Goal: Download file/media

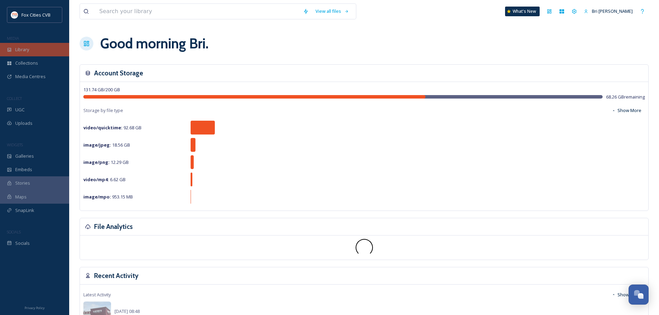
click at [21, 52] on span "Library" at bounding box center [22, 49] width 14 height 7
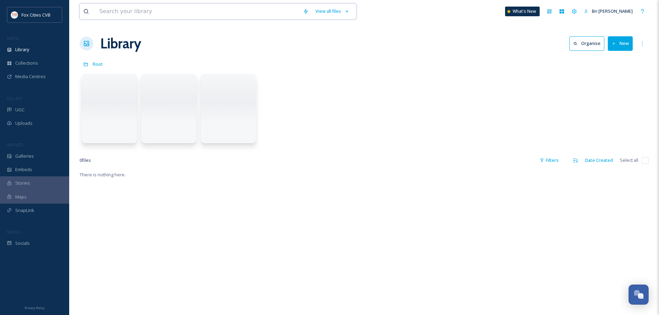
click at [119, 11] on input at bounding box center [198, 11] width 204 height 15
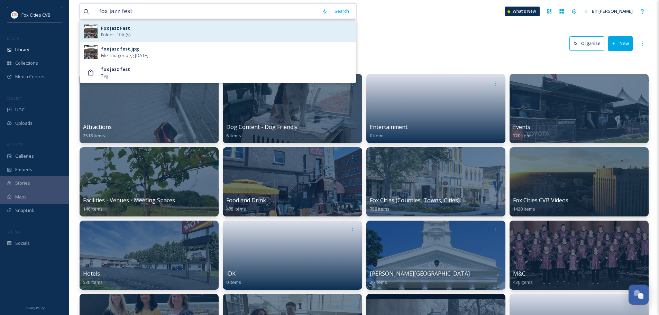
type input "fox jazz fest"
click at [132, 24] on div "Fox Jazz Fest Folder - 1 file(s)" at bounding box center [217, 31] width 275 height 21
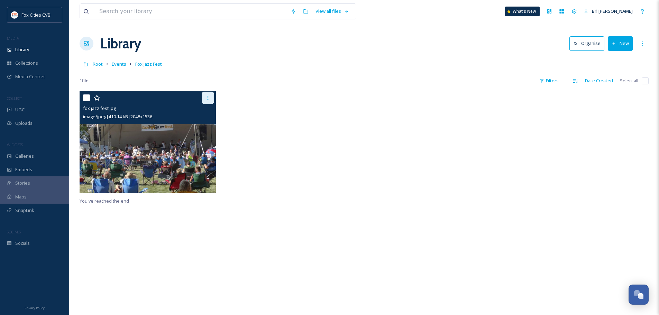
click at [206, 97] on icon at bounding box center [208, 98] width 6 height 6
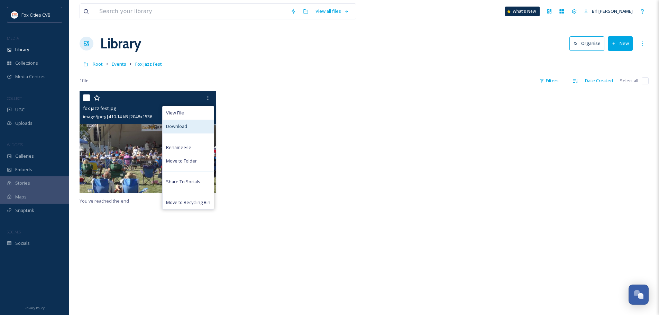
click at [185, 127] on span "Download" at bounding box center [176, 126] width 21 height 7
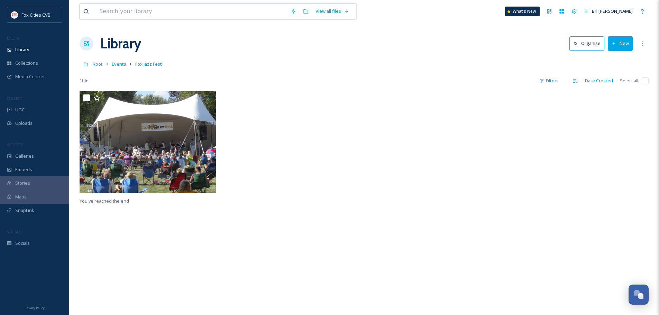
click at [174, 11] on input at bounding box center [191, 11] width 191 height 15
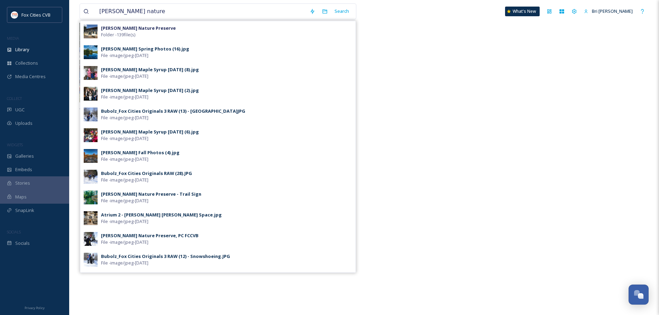
click at [150, 28] on strong "[PERSON_NAME] Nature Preserve" at bounding box center [138, 28] width 75 height 6
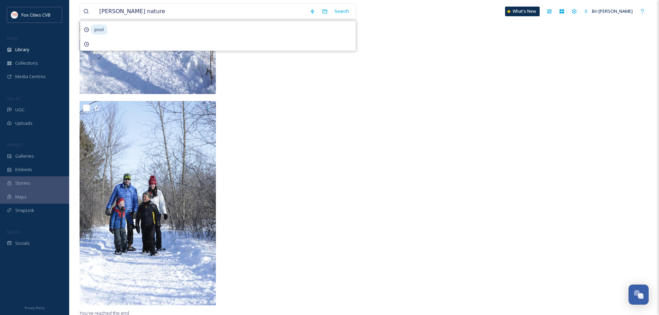
scroll to position [5028, 0]
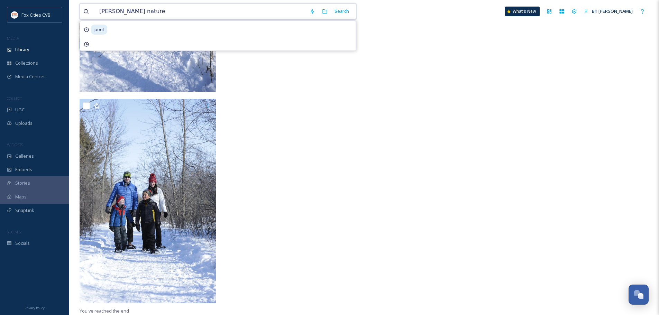
click at [201, 10] on input "[PERSON_NAME] nature" at bounding box center [201, 11] width 210 height 15
click at [200, 10] on input "[PERSON_NAME] nature" at bounding box center [201, 11] width 210 height 15
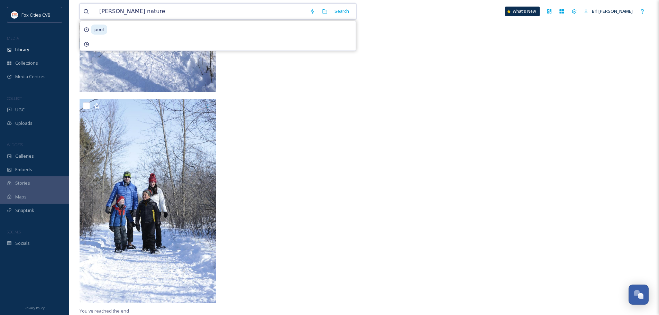
click at [201, 11] on input "[PERSON_NAME] nature" at bounding box center [201, 11] width 210 height 15
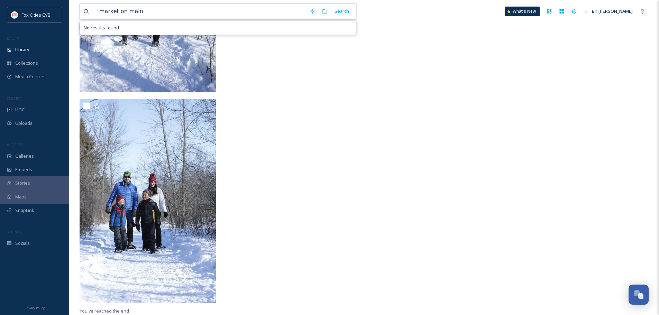
click at [197, 12] on input "market on main" at bounding box center [201, 11] width 210 height 15
click at [195, 12] on input "market on main" at bounding box center [201, 11] width 210 height 15
click at [193, 12] on input "market on main" at bounding box center [201, 11] width 210 height 15
click at [192, 12] on input "market on main" at bounding box center [201, 11] width 210 height 15
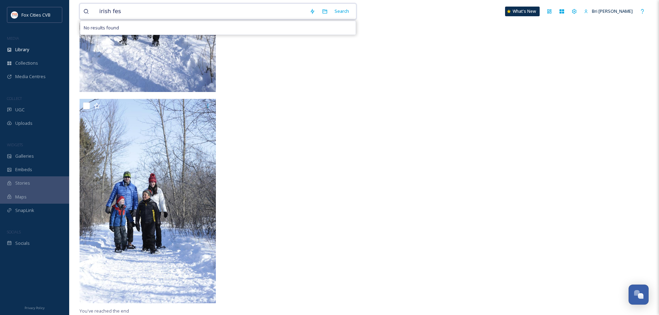
type input "irish fest"
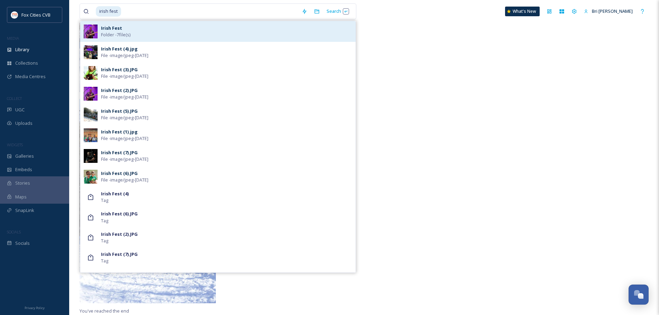
click at [224, 34] on div "Irish Fest Folder - 7 file(s)" at bounding box center [226, 31] width 251 height 13
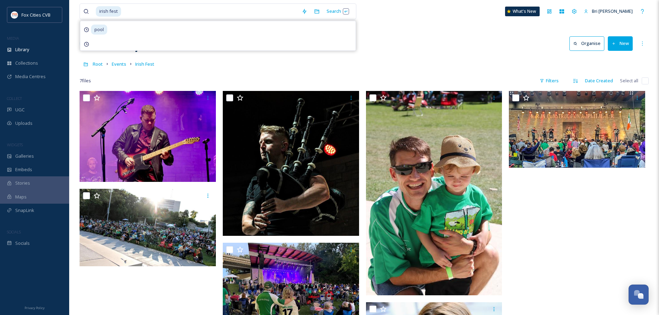
click at [409, 42] on div "Library Organise New" at bounding box center [364, 43] width 569 height 21
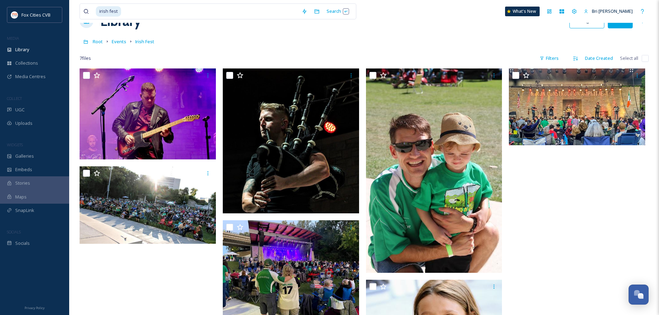
scroll to position [35, 0]
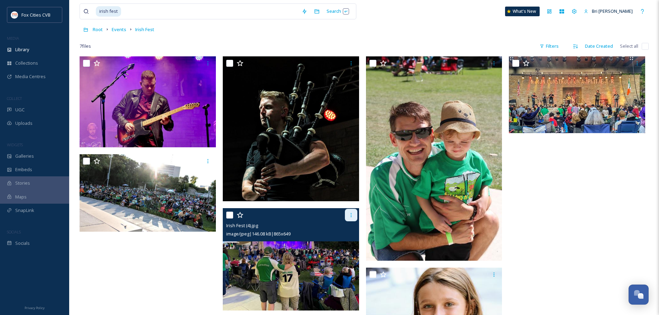
click at [345, 213] on div at bounding box center [351, 215] width 12 height 12
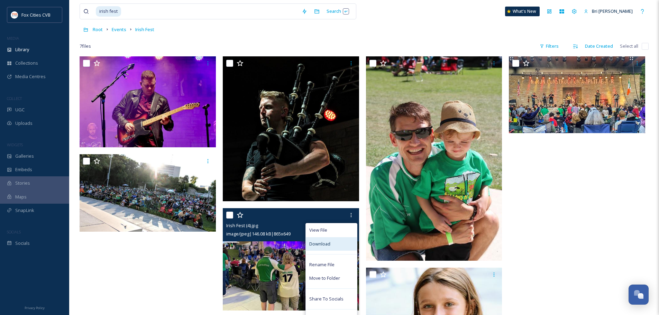
click at [341, 239] on div "Download" at bounding box center [331, 243] width 51 height 13
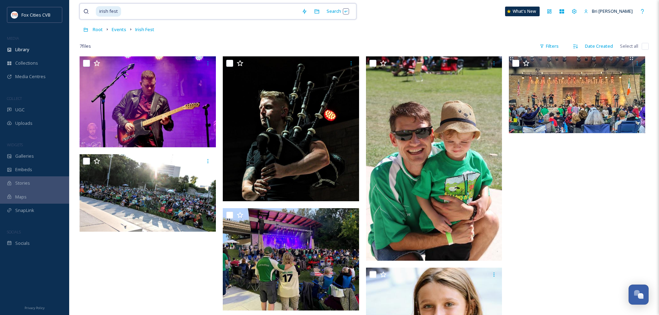
click at [174, 12] on input at bounding box center [210, 11] width 176 height 15
type input "i"
type input "h"
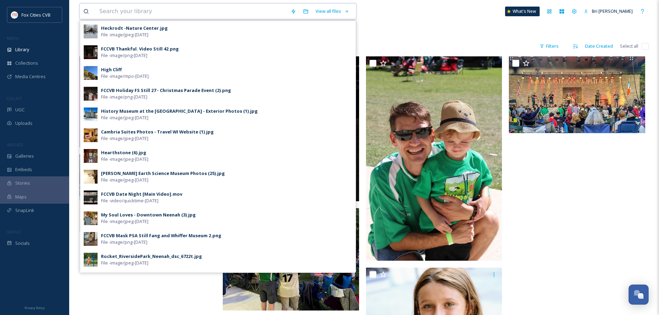
click at [225, 7] on input at bounding box center [191, 11] width 191 height 15
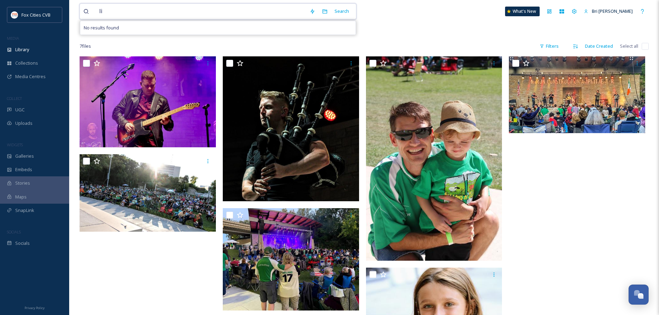
type input "l"
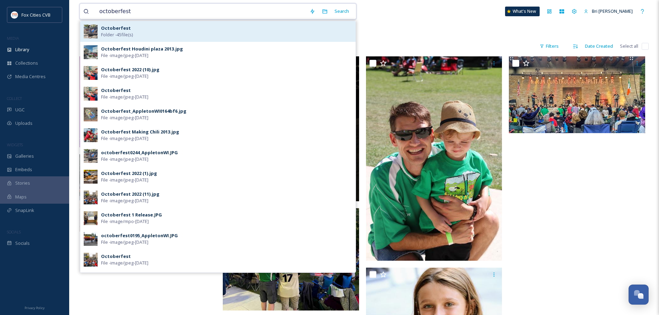
type input "octoberfest"
click at [190, 26] on div "Octoberfest Folder - 45 file(s)" at bounding box center [226, 31] width 251 height 13
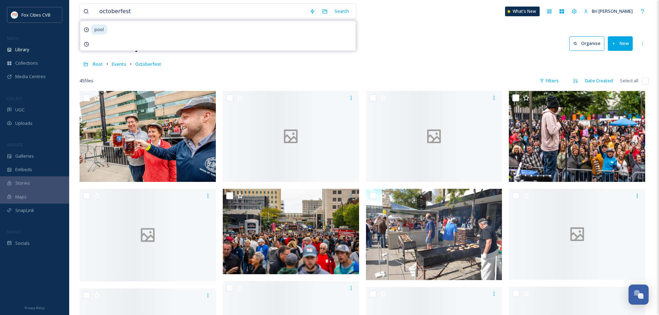
click at [426, 19] on div "octoberfest Search pool What's New Bri [PERSON_NAME]" at bounding box center [364, 11] width 569 height 23
